Goal: Task Accomplishment & Management: Complete application form

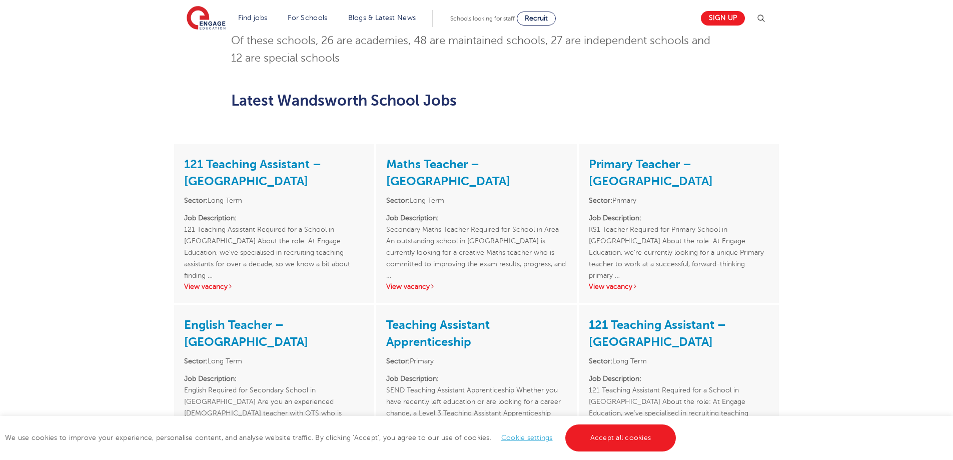
scroll to position [650, 0]
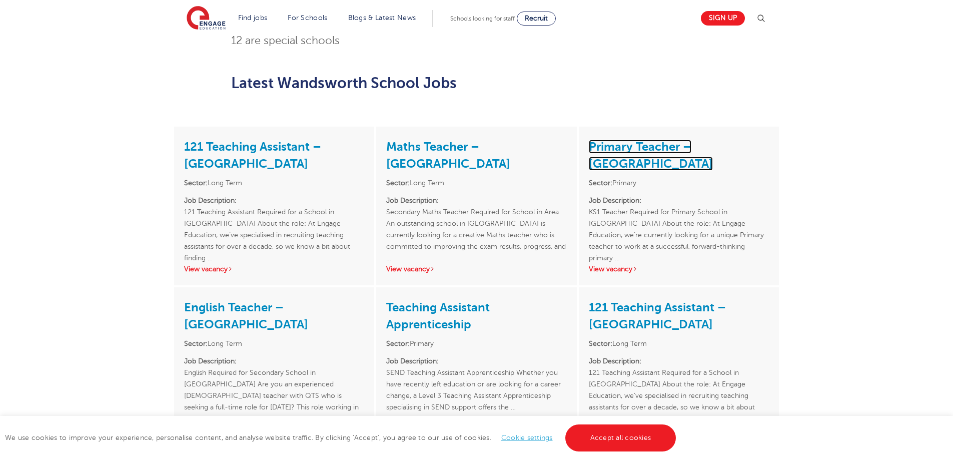
click at [626, 140] on link "Primary Teacher – Wandsworth" at bounding box center [651, 155] width 124 height 31
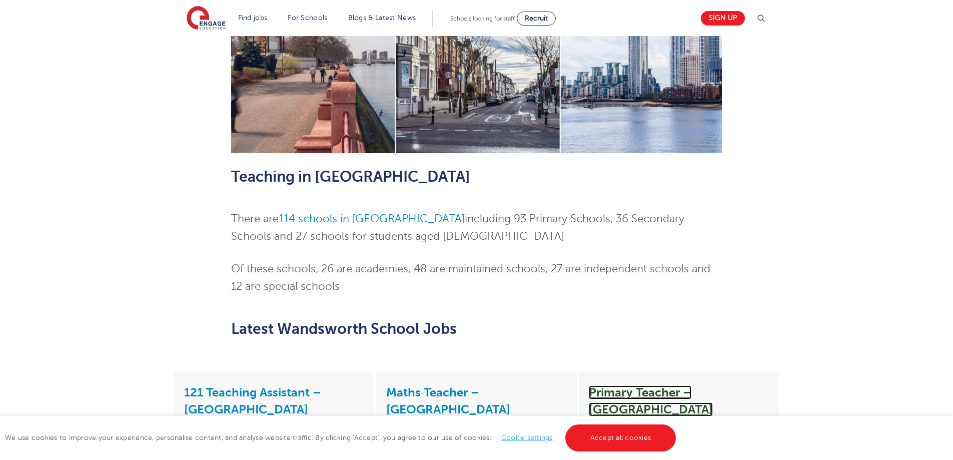
scroll to position [350, 0]
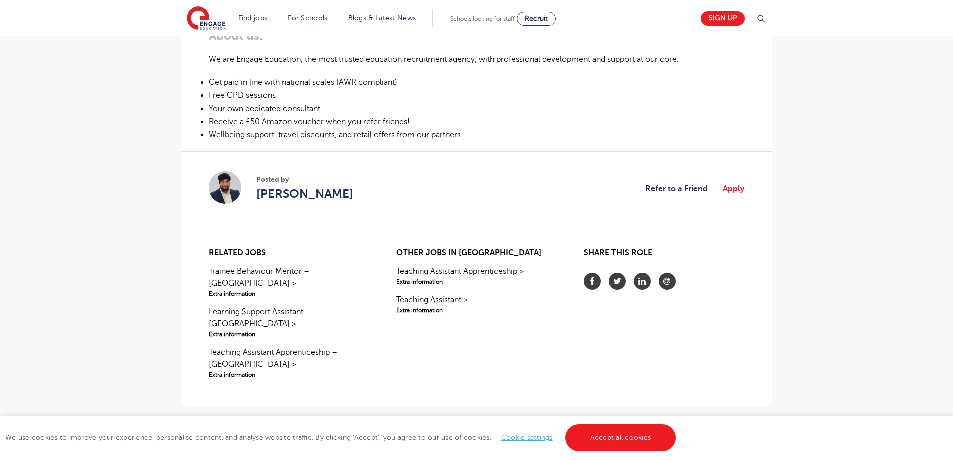
scroll to position [550, 0]
click at [737, 189] on link "Apply" at bounding box center [734, 188] width 22 height 13
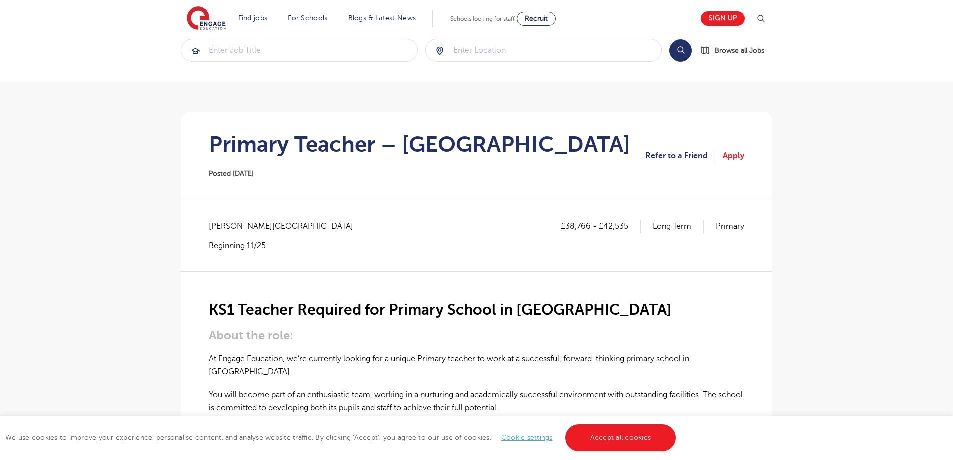
scroll to position [0, 0]
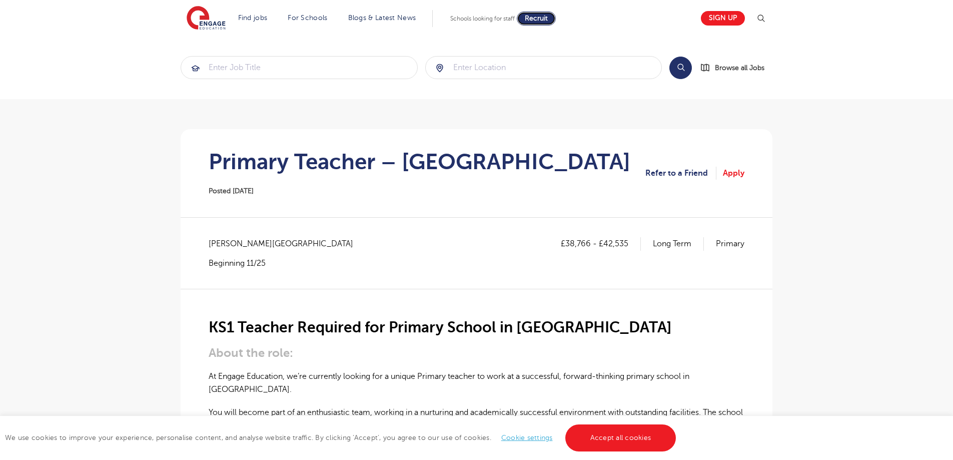
click at [538, 23] on link "Recruit" at bounding box center [536, 19] width 39 height 14
click at [726, 17] on link "Sign up" at bounding box center [723, 18] width 44 height 15
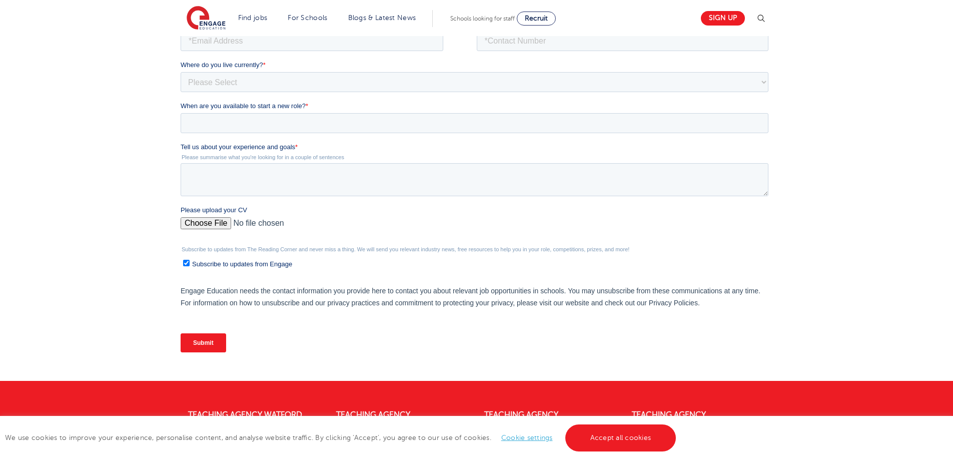
scroll to position [250, 0]
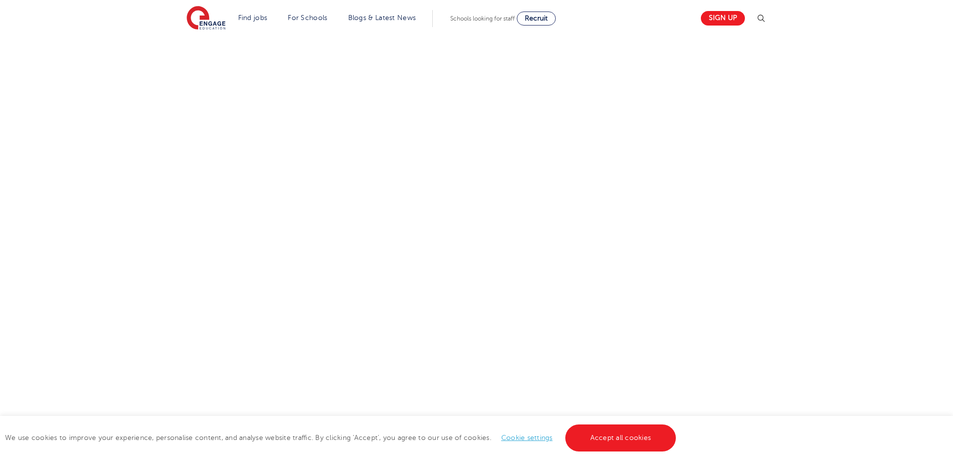
scroll to position [500, 0]
